Goal: Task Accomplishment & Management: Complete application form

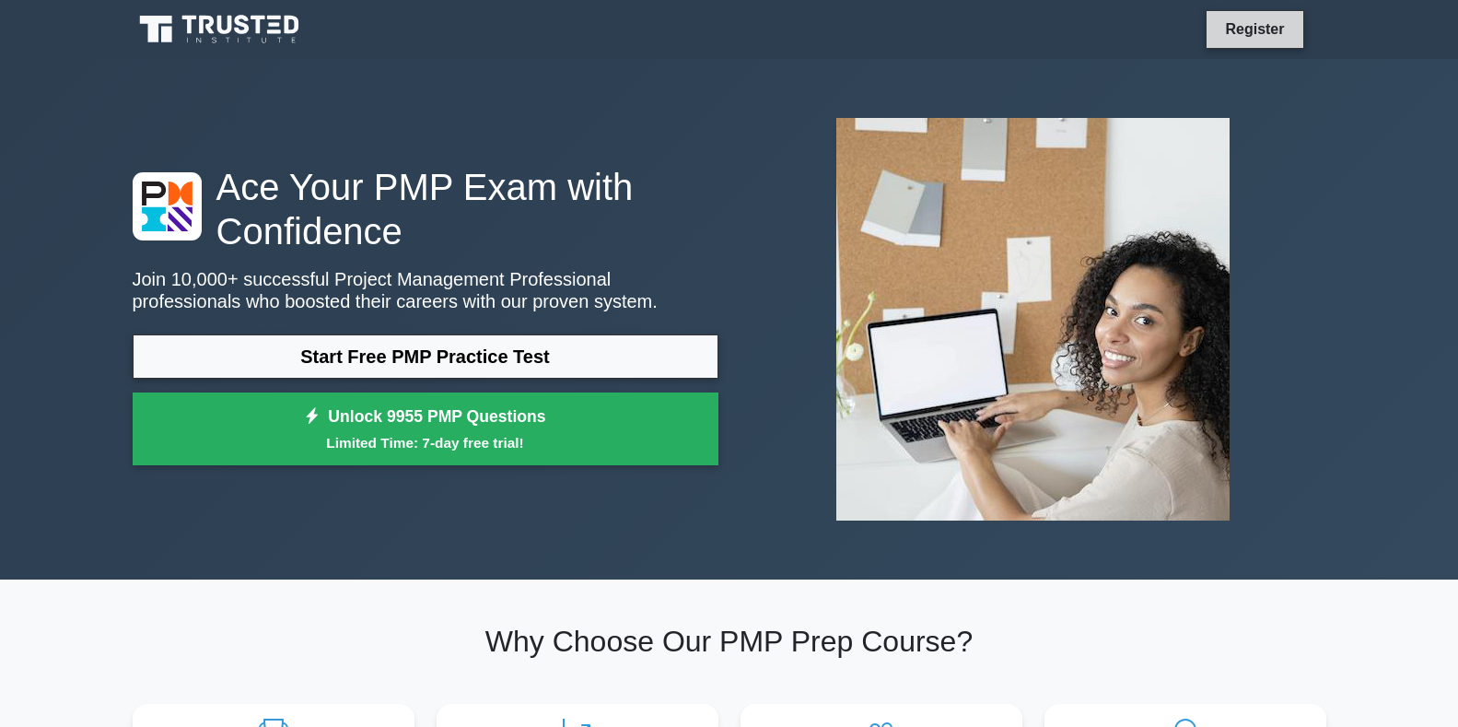
click at [1292, 24] on link "Register" at bounding box center [1254, 28] width 81 height 23
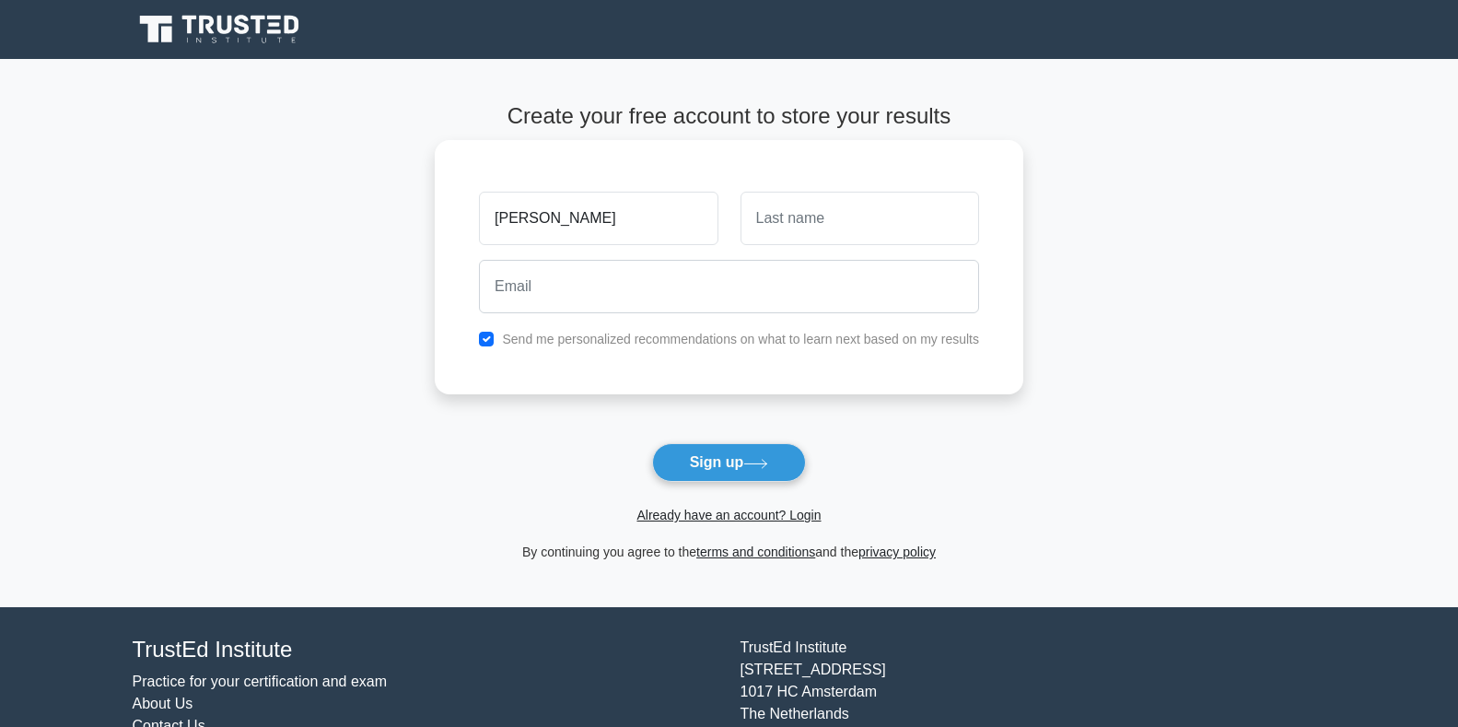
type input "newman"
click at [841, 207] on input "text" at bounding box center [859, 218] width 239 height 53
type input "dike"
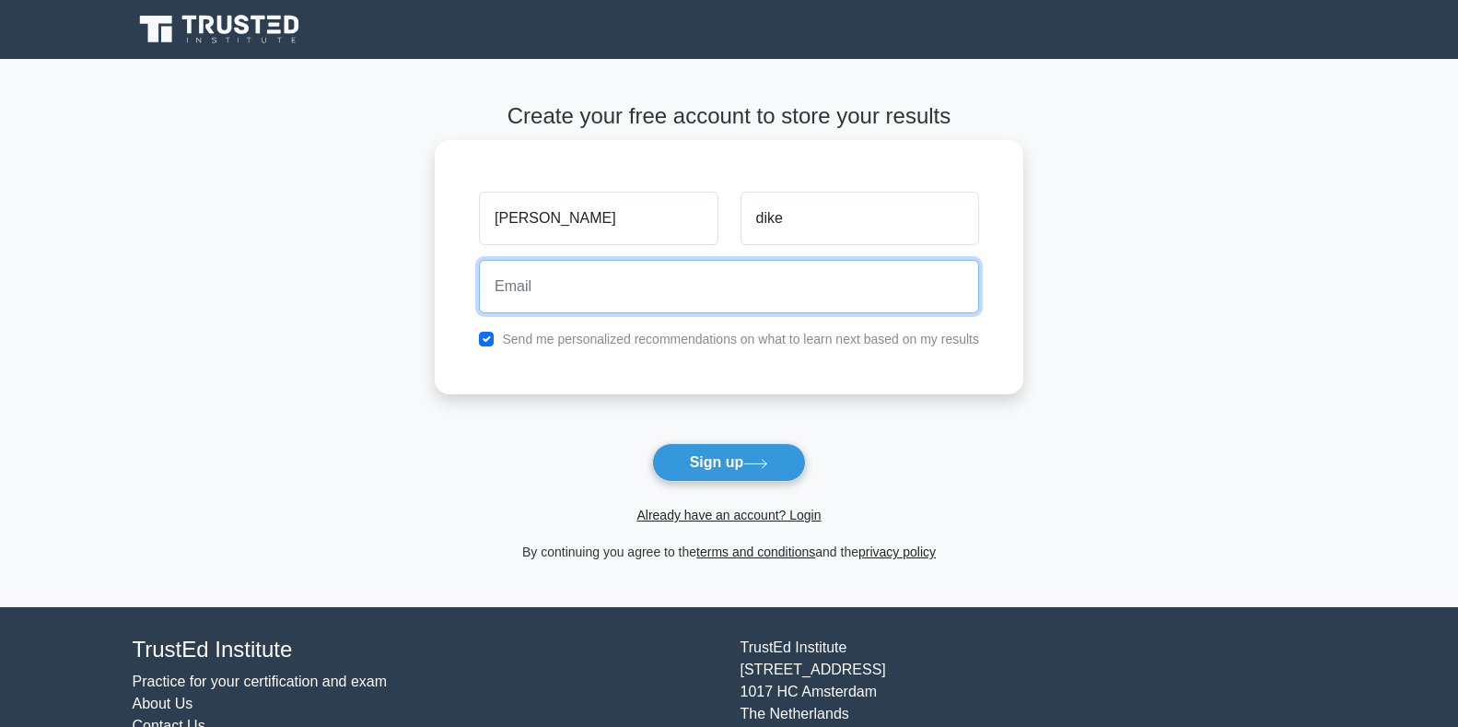
click at [624, 273] on input "email" at bounding box center [729, 286] width 500 height 53
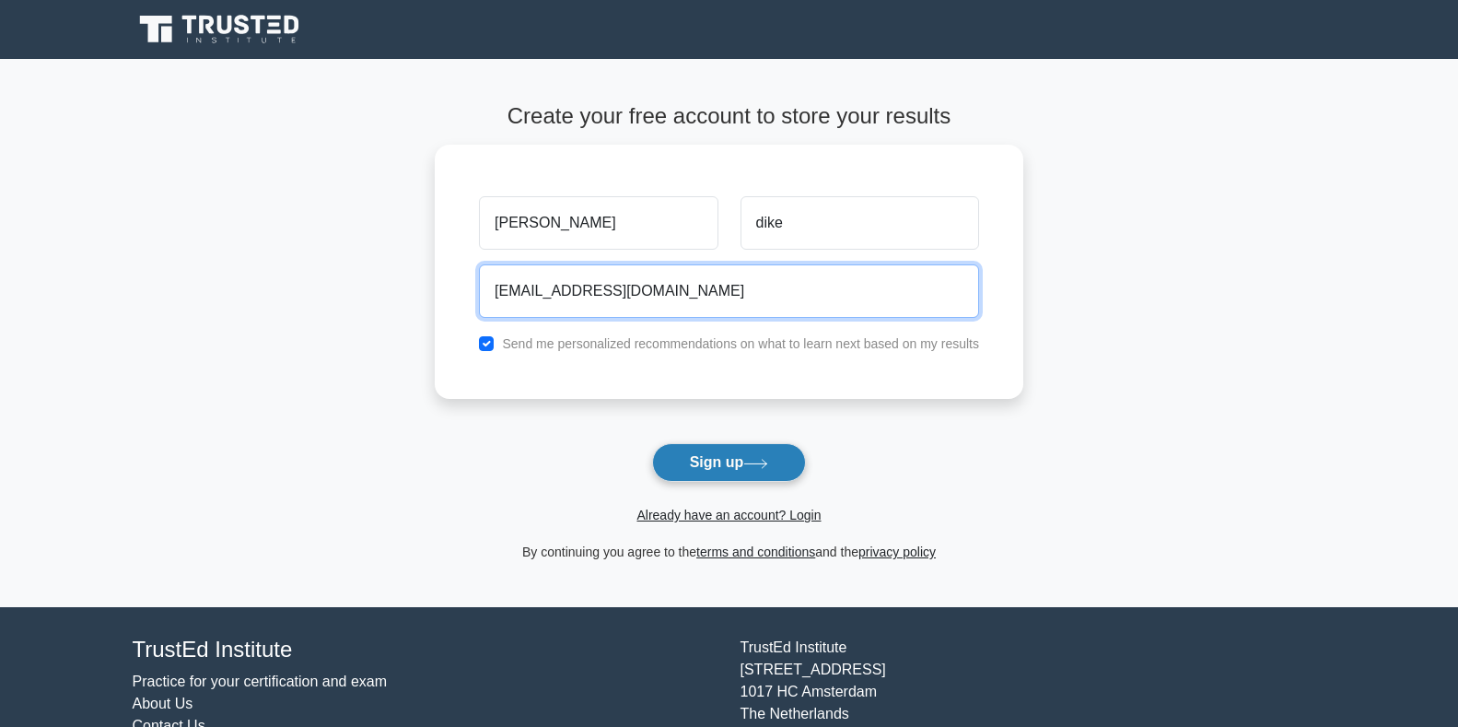
type input "newmandike43@gmail.com"
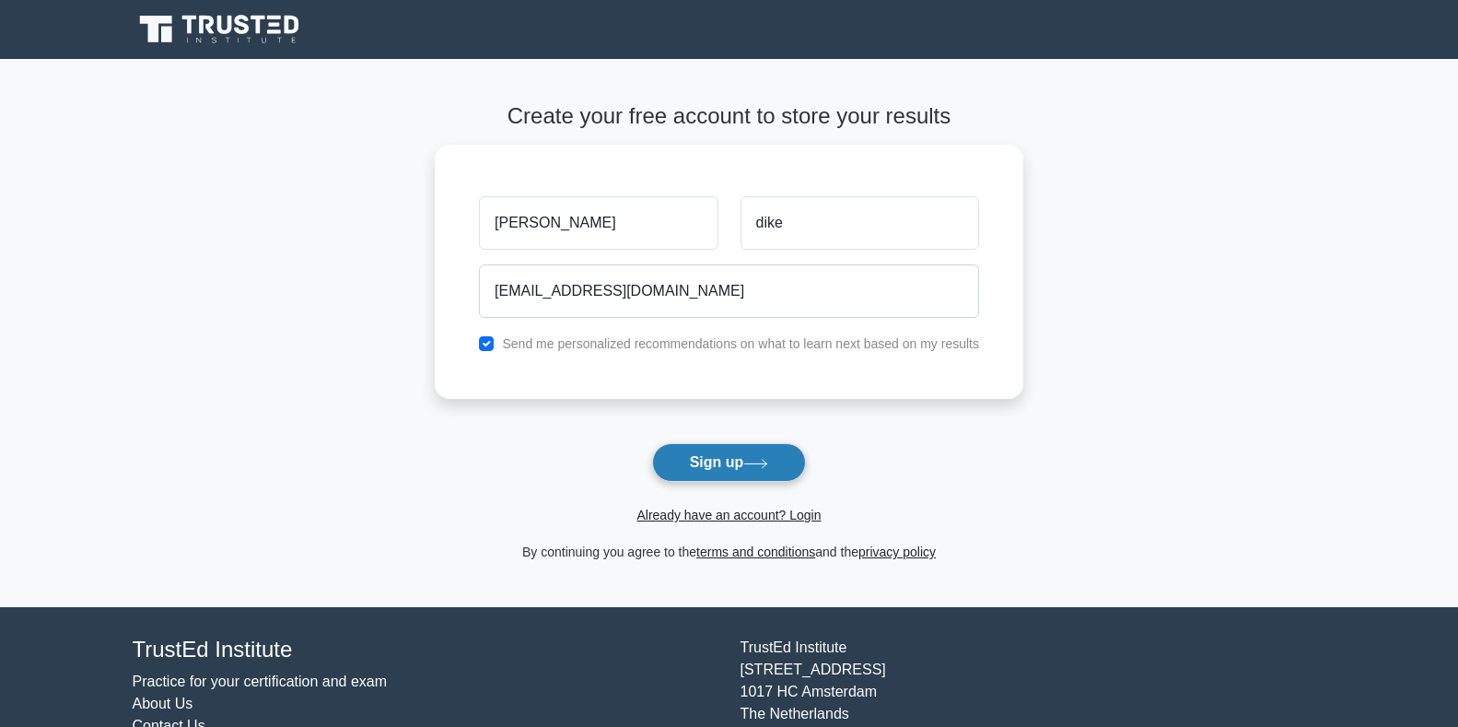
click at [697, 453] on button "Sign up" at bounding box center [729, 462] width 155 height 39
